Goal: Information Seeking & Learning: Learn about a topic

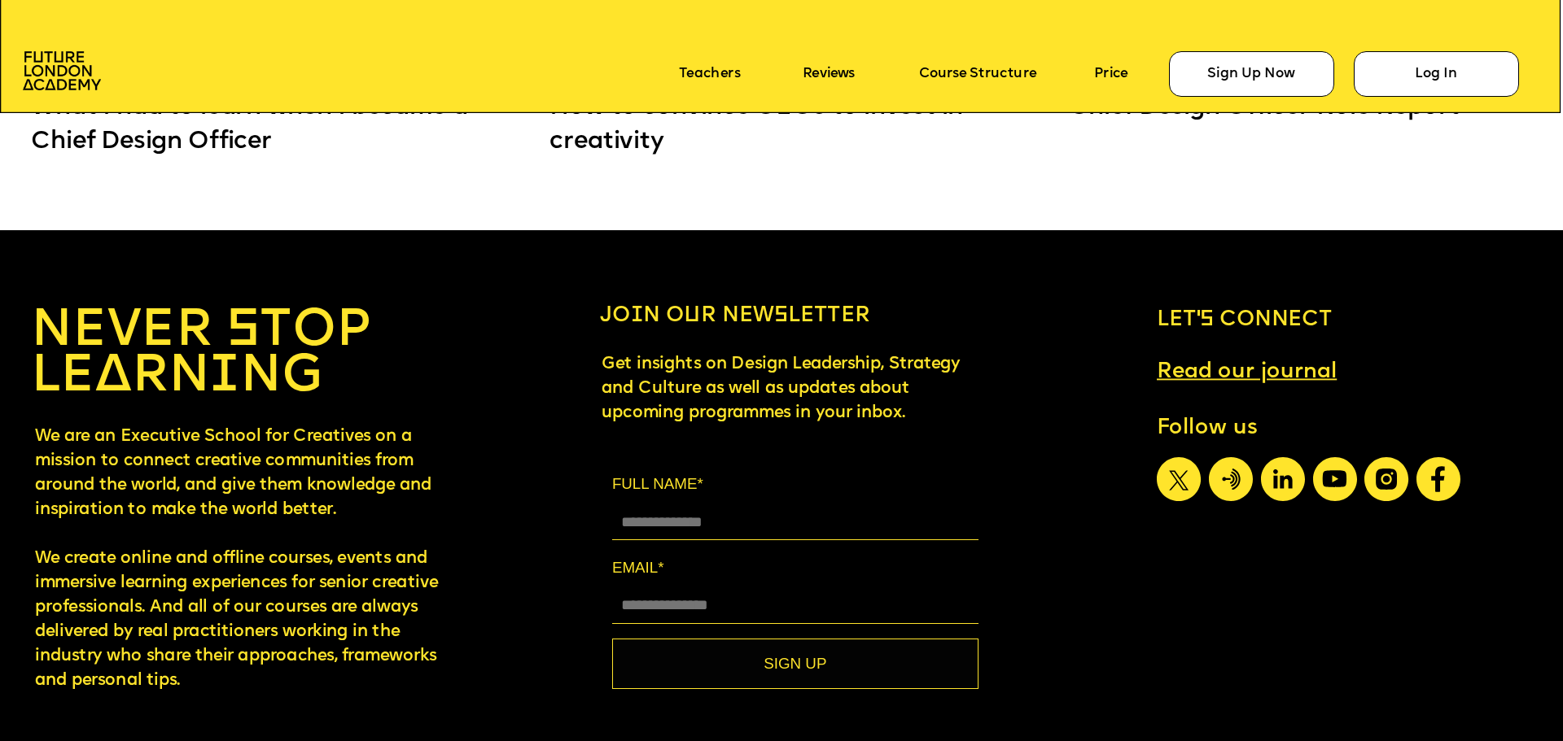
scroll to position [14526, 0]
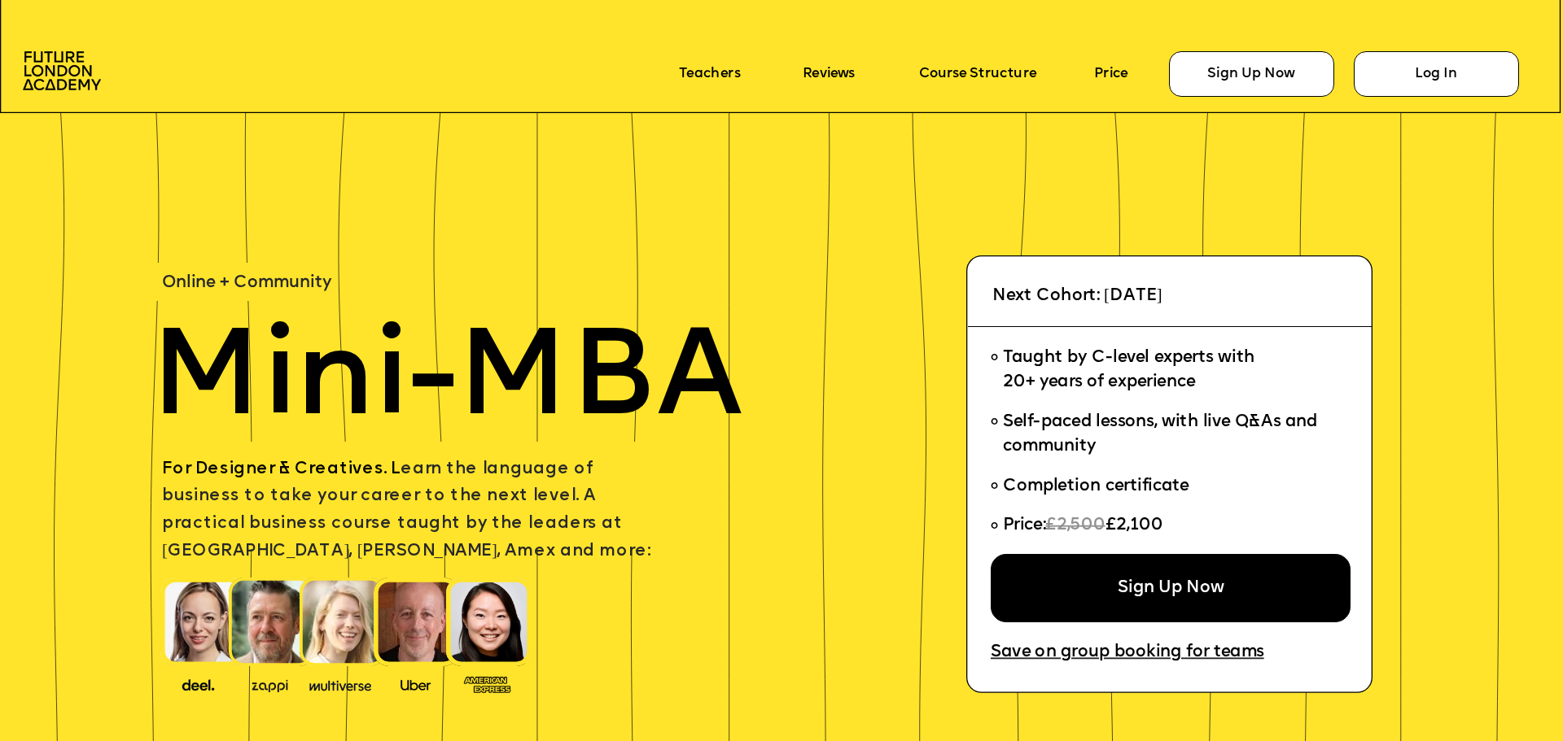
scroll to position [14526, 0]
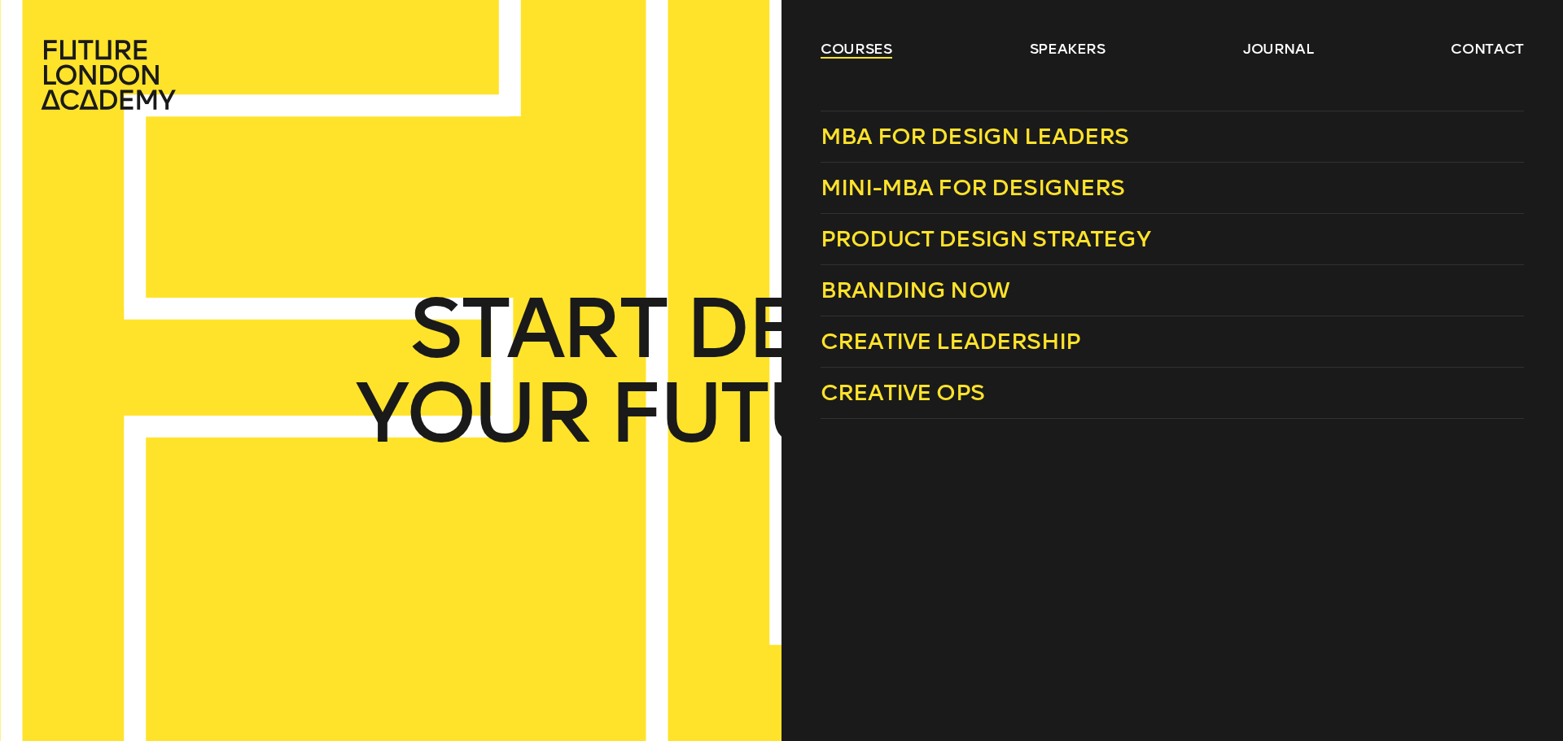
click at [836, 39] on link "courses" at bounding box center [856, 49] width 72 height 20
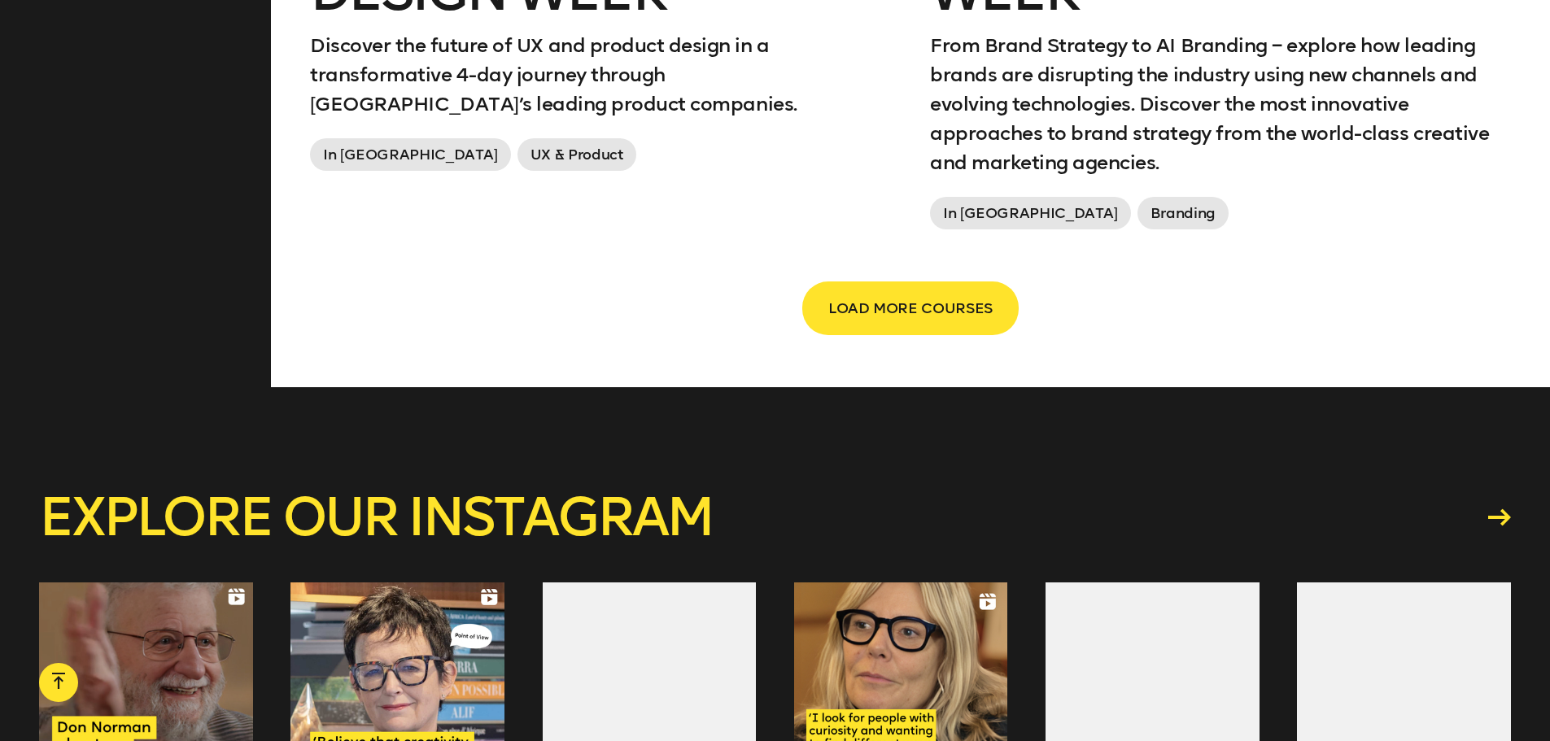
scroll to position [3174, 0]
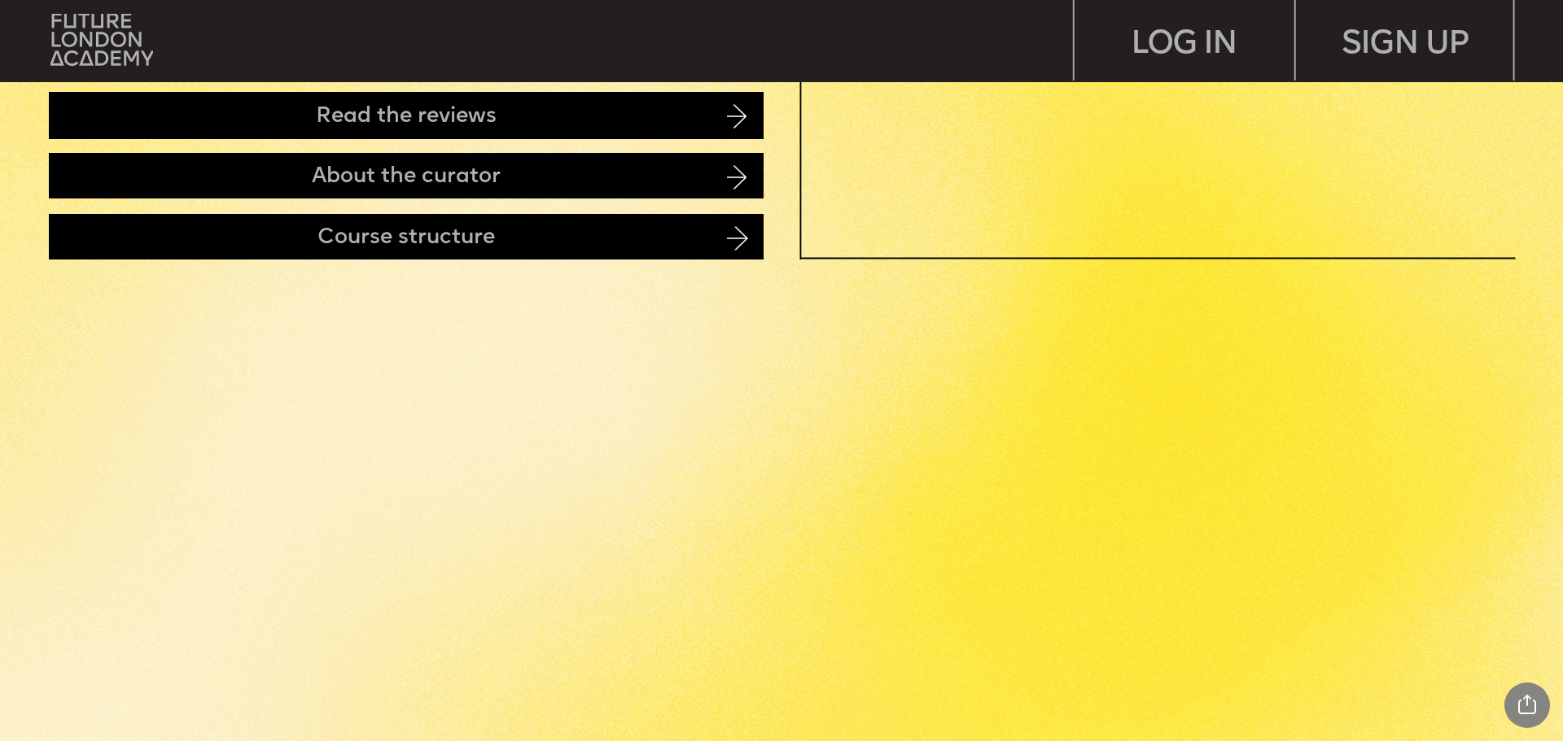
scroll to position [1221, 0]
